Goal: Information Seeking & Learning: Find specific fact

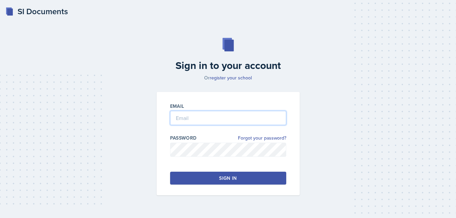
click at [203, 120] on input "email" at bounding box center [228, 118] width 116 height 14
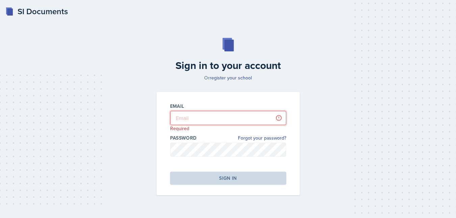
type input "[EMAIL_ADDRESS][DOMAIN_NAME]"
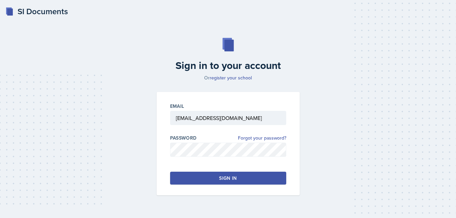
click at [204, 179] on button "Sign in" at bounding box center [228, 177] width 116 height 13
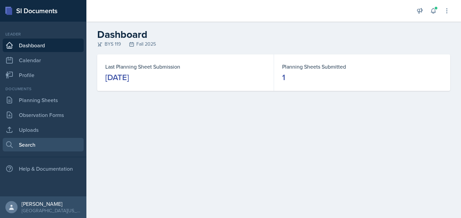
click at [40, 144] on link "Search" at bounding box center [43, 144] width 81 height 13
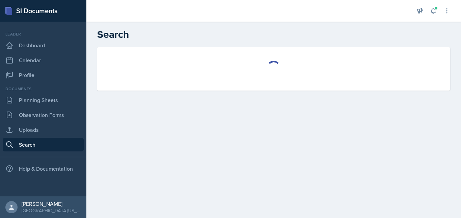
select select "all"
select select "1"
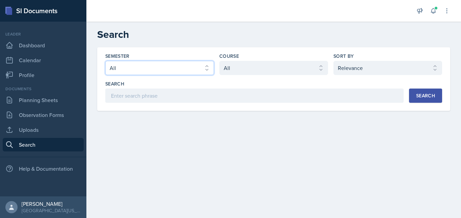
click at [181, 67] on select "Select semester All Fall 2025 Spring 2025 Fall 2024 Spring 2024 Fall 2023 Sprin…" at bounding box center [159, 68] width 109 height 14
select select "8c3db506-cd10-4819-a085-b8ca3b52d6db"
click at [105, 61] on select "Select semester All Fall 2025 Spring 2025 Fall 2024 Spring 2024 Fall 2023 Sprin…" at bounding box center [159, 68] width 109 height 14
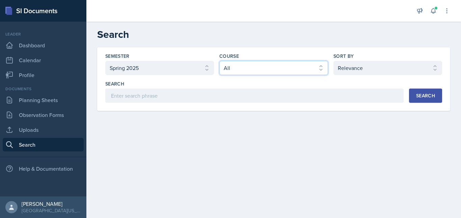
click at [282, 63] on select "Select course All ACC 211 ACC 212 ACC 307 BYS 119 BYS 215 BYS 300 CH 101 CH 121…" at bounding box center [273, 68] width 109 height 14
select select "a2a7c3a9-1fad-4522-a67e-ba87c5b1aa08"
click at [219, 61] on select "Select course All ACC 211 ACC 212 ACC 307 BYS 119 BYS 215 BYS 300 CH 101 CH 121…" at bounding box center [273, 68] width 109 height 14
click at [433, 91] on button "Search" at bounding box center [425, 95] width 33 height 14
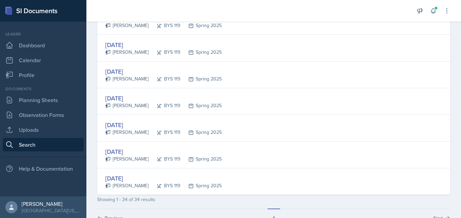
scroll to position [866, 0]
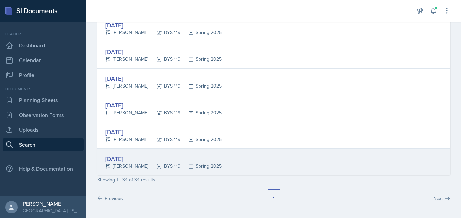
click at [140, 157] on div "[DATE]" at bounding box center [163, 158] width 116 height 9
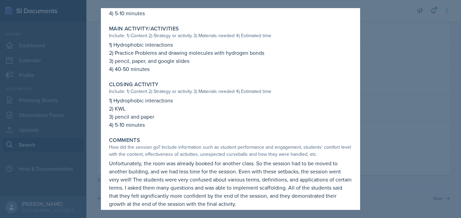
scroll to position [280, 0]
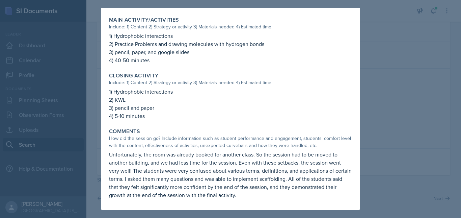
click at [416, 46] on div at bounding box center [230, 109] width 461 height 218
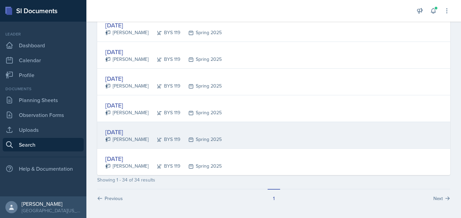
click at [137, 131] on div "[DATE]" at bounding box center [163, 131] width 116 height 9
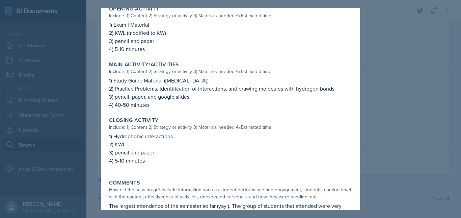
scroll to position [250, 0]
click at [427, 54] on div at bounding box center [230, 109] width 461 height 218
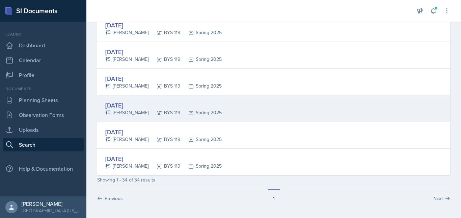
click at [135, 103] on div "[DATE]" at bounding box center [163, 105] width 116 height 9
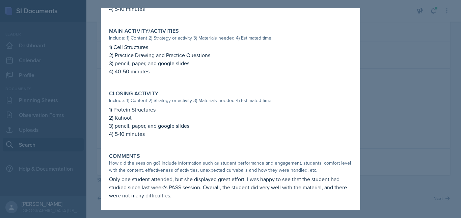
scroll to position [330, 0]
click at [395, 107] on div at bounding box center [230, 109] width 461 height 218
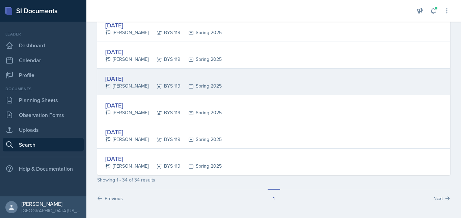
click at [133, 78] on div "[DATE]" at bounding box center [163, 78] width 116 height 9
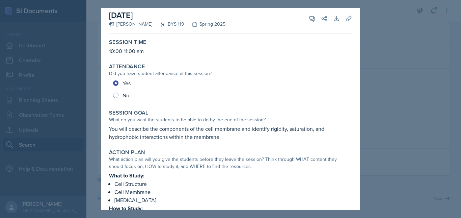
scroll to position [0, 0]
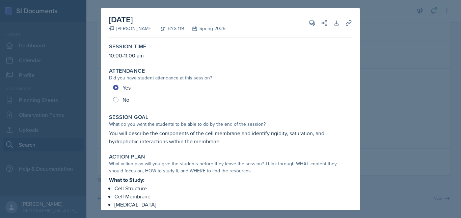
click at [393, 130] on div at bounding box center [230, 109] width 461 height 218
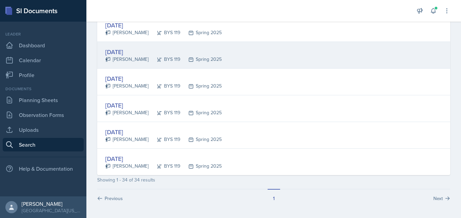
click at [132, 54] on div "[DATE]" at bounding box center [163, 51] width 116 height 9
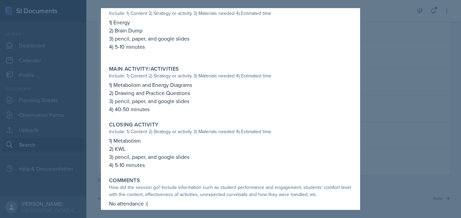
scroll to position [286, 0]
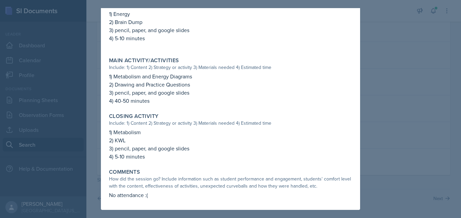
click at [403, 102] on div at bounding box center [230, 109] width 461 height 218
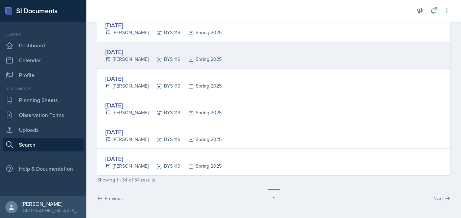
click at [124, 54] on div "[DATE]" at bounding box center [163, 51] width 116 height 9
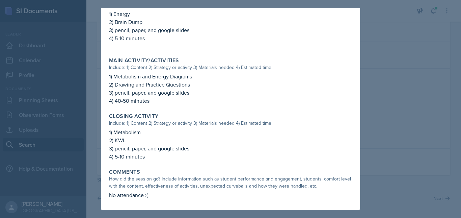
click at [412, 98] on div at bounding box center [230, 109] width 461 height 218
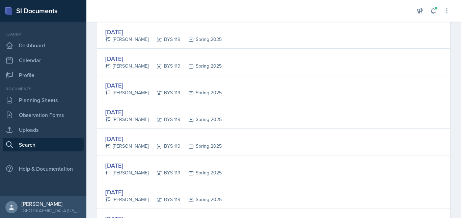
scroll to position [699, 0]
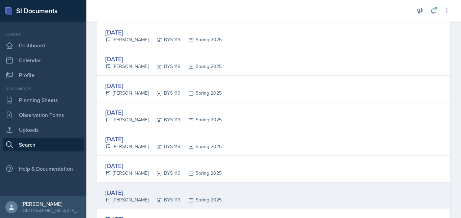
click at [132, 194] on div "[DATE]" at bounding box center [163, 192] width 116 height 9
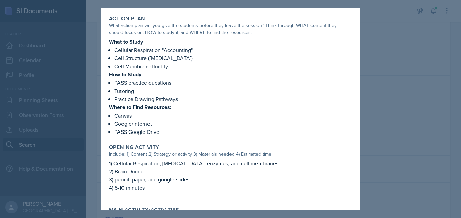
scroll to position [139, 0]
click at [435, 132] on div at bounding box center [230, 109] width 461 height 218
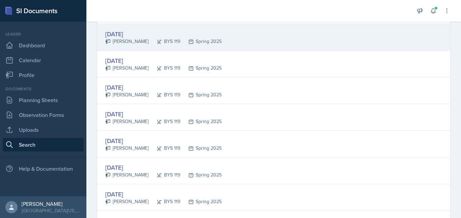
scroll to position [777, 0]
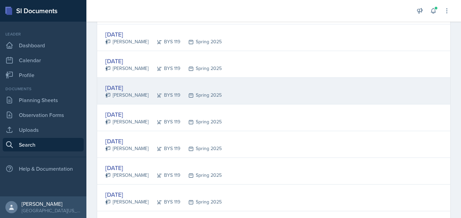
click at [129, 85] on div "[DATE]" at bounding box center [163, 87] width 116 height 9
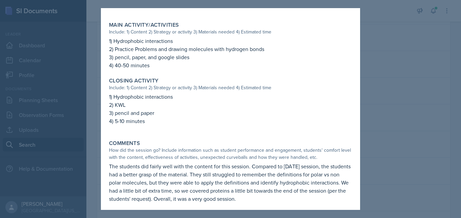
scroll to position [286, 0]
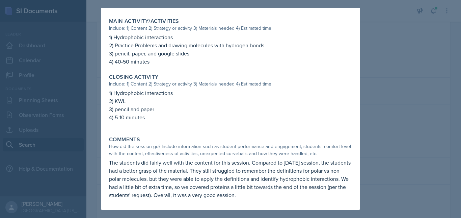
click at [393, 62] on div at bounding box center [230, 109] width 461 height 218
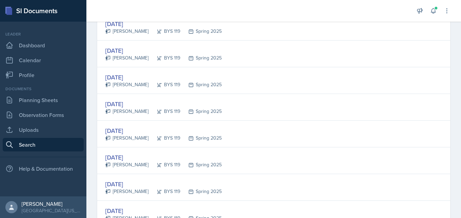
scroll to position [491, 0]
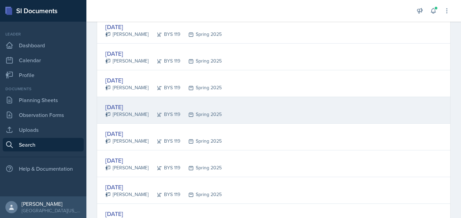
click at [128, 106] on div "[DATE]" at bounding box center [163, 106] width 116 height 9
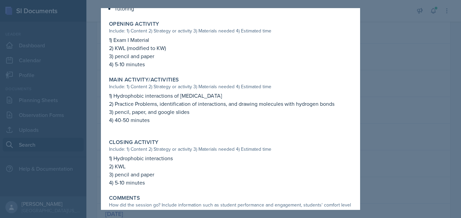
scroll to position [234, 0]
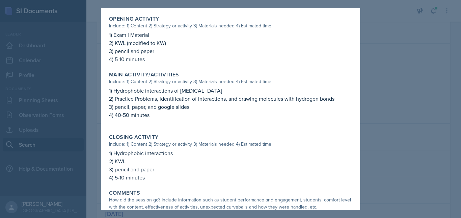
click at [372, 128] on div at bounding box center [230, 109] width 461 height 218
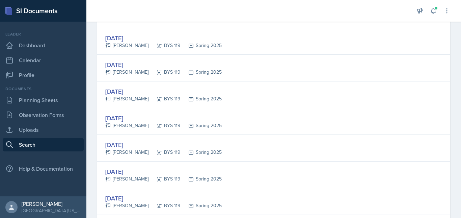
scroll to position [266, 0]
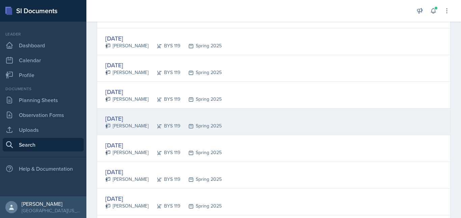
click at [136, 115] on div "[DATE]" at bounding box center [163, 118] width 116 height 9
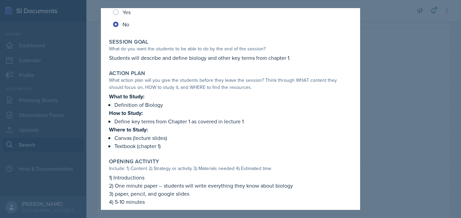
scroll to position [0, 0]
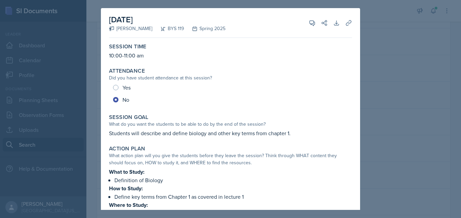
click at [399, 104] on div at bounding box center [230, 109] width 461 height 218
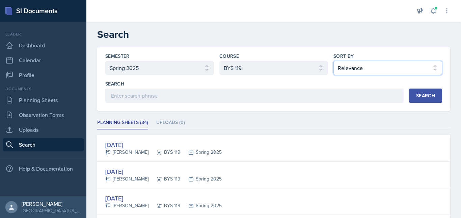
click at [363, 66] on select "Select sort by Relevance Document Date (Asc) Document Date (Desc)" at bounding box center [387, 68] width 109 height 14
click at [333, 61] on select "Select sort by Relevance Document Date (Asc) Document Date (Desc)" at bounding box center [387, 68] width 109 height 14
click at [414, 92] on button "Search" at bounding box center [425, 95] width 33 height 14
click at [373, 68] on select "Select sort by Relevance Document Date (Asc) Document Date (Desc)" at bounding box center [387, 68] width 109 height 14
select select "2"
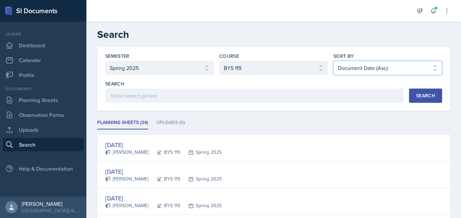
click at [333, 61] on select "Select sort by Relevance Document Date (Asc) Document Date (Desc)" at bounding box center [387, 68] width 109 height 14
click at [421, 98] on div "Search" at bounding box center [425, 95] width 19 height 5
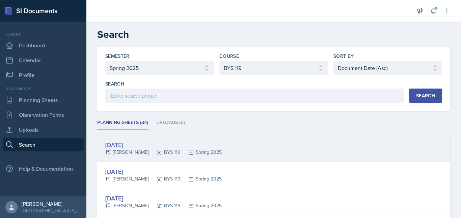
click at [194, 148] on div "[DATE]" at bounding box center [163, 144] width 116 height 9
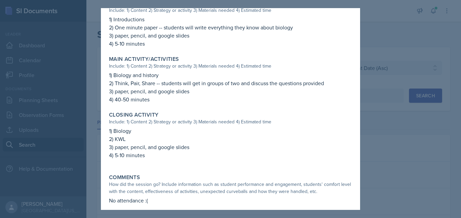
scroll to position [239, 0]
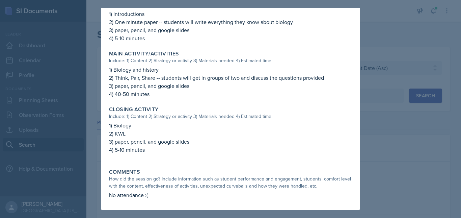
click at [389, 161] on div at bounding box center [230, 109] width 461 height 218
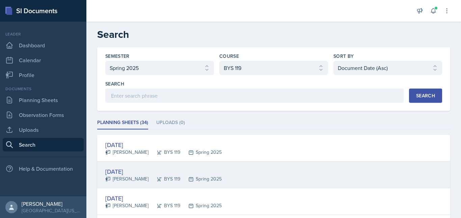
click at [124, 170] on div "[DATE]" at bounding box center [163, 171] width 116 height 9
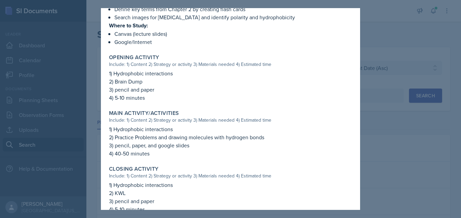
scroll to position [188, 0]
click at [379, 138] on div at bounding box center [230, 109] width 461 height 218
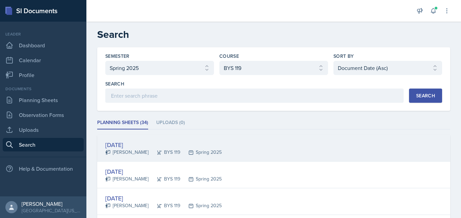
click at [124, 142] on div "[DATE]" at bounding box center [163, 144] width 116 height 9
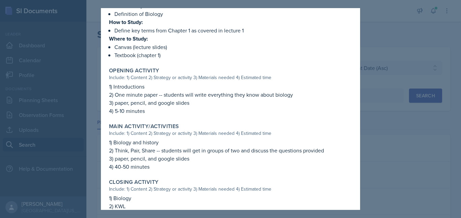
scroll to position [166, 0]
click at [427, 99] on div at bounding box center [230, 109] width 461 height 218
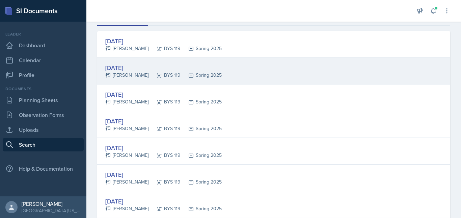
scroll to position [106, 0]
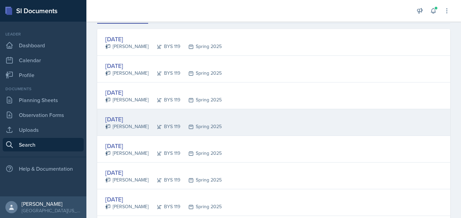
click at [116, 121] on div "[DATE]" at bounding box center [163, 118] width 116 height 9
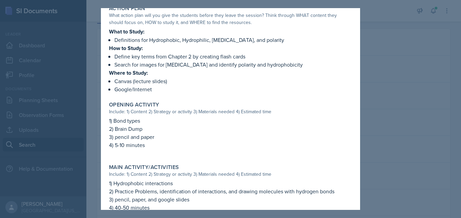
scroll to position [158, 0]
